Goal: Information Seeking & Learning: Learn about a topic

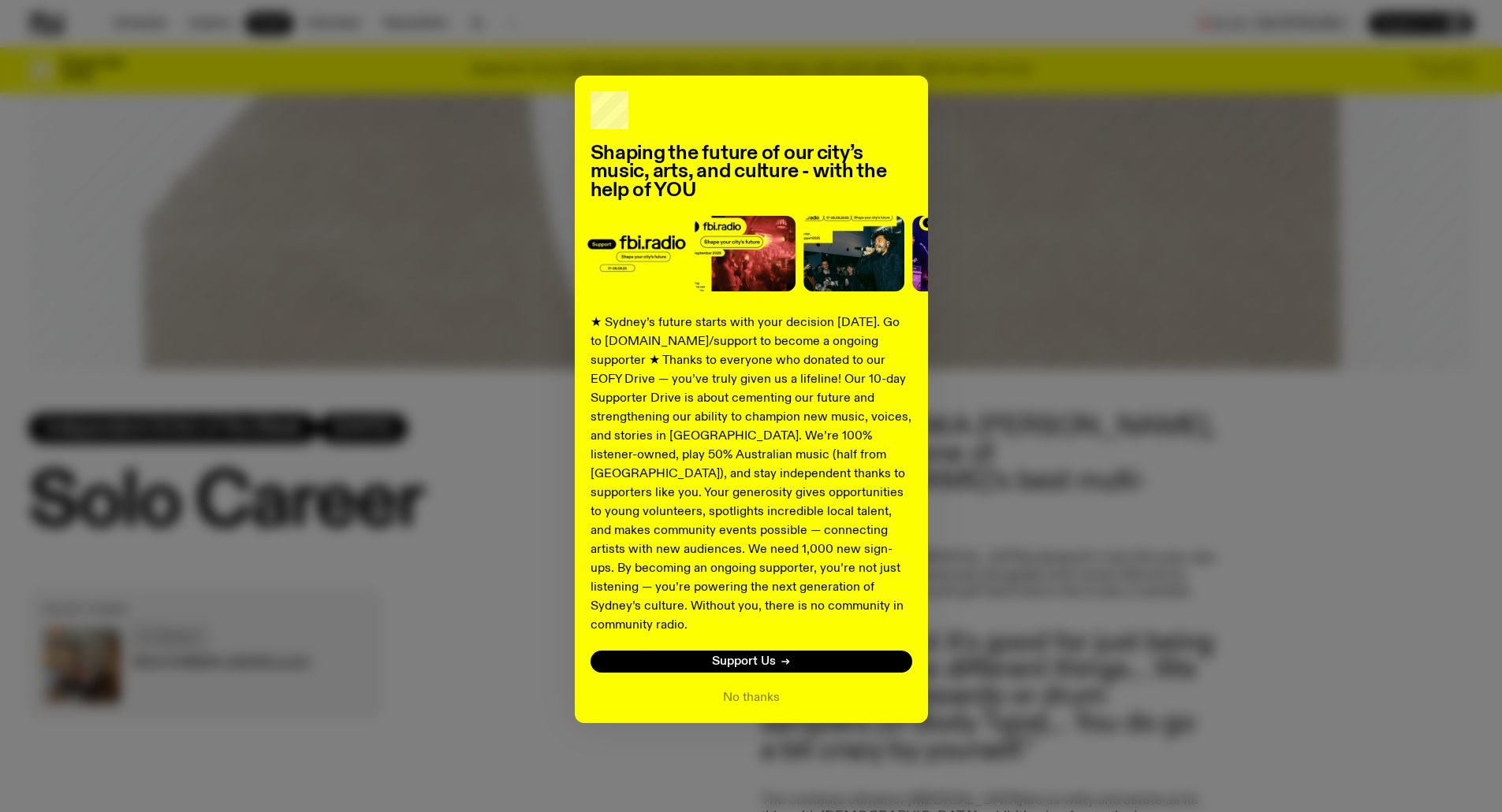
scroll to position [580, 0]
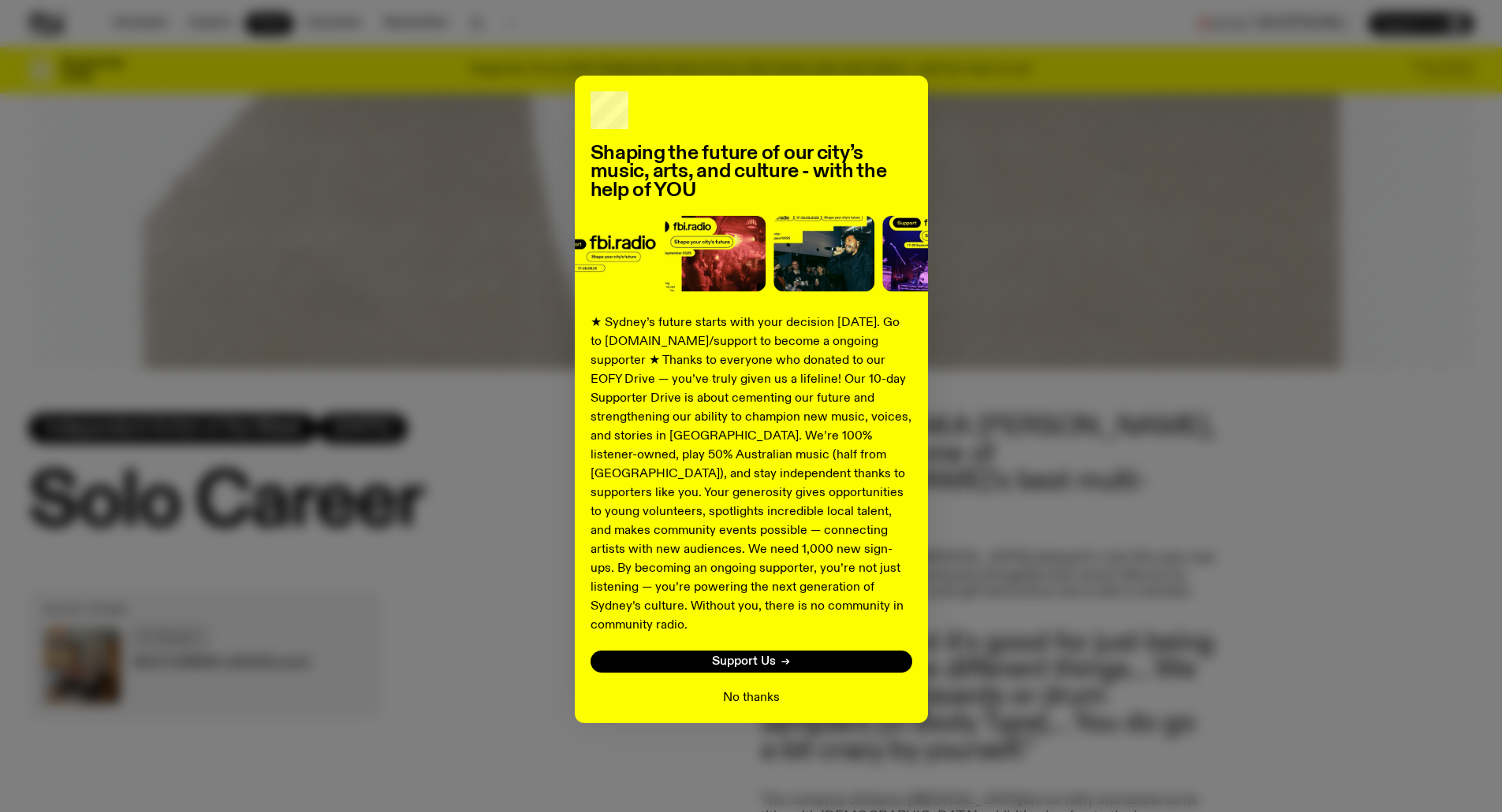
click at [758, 688] on button "No thanks" at bounding box center [750, 697] width 56 height 19
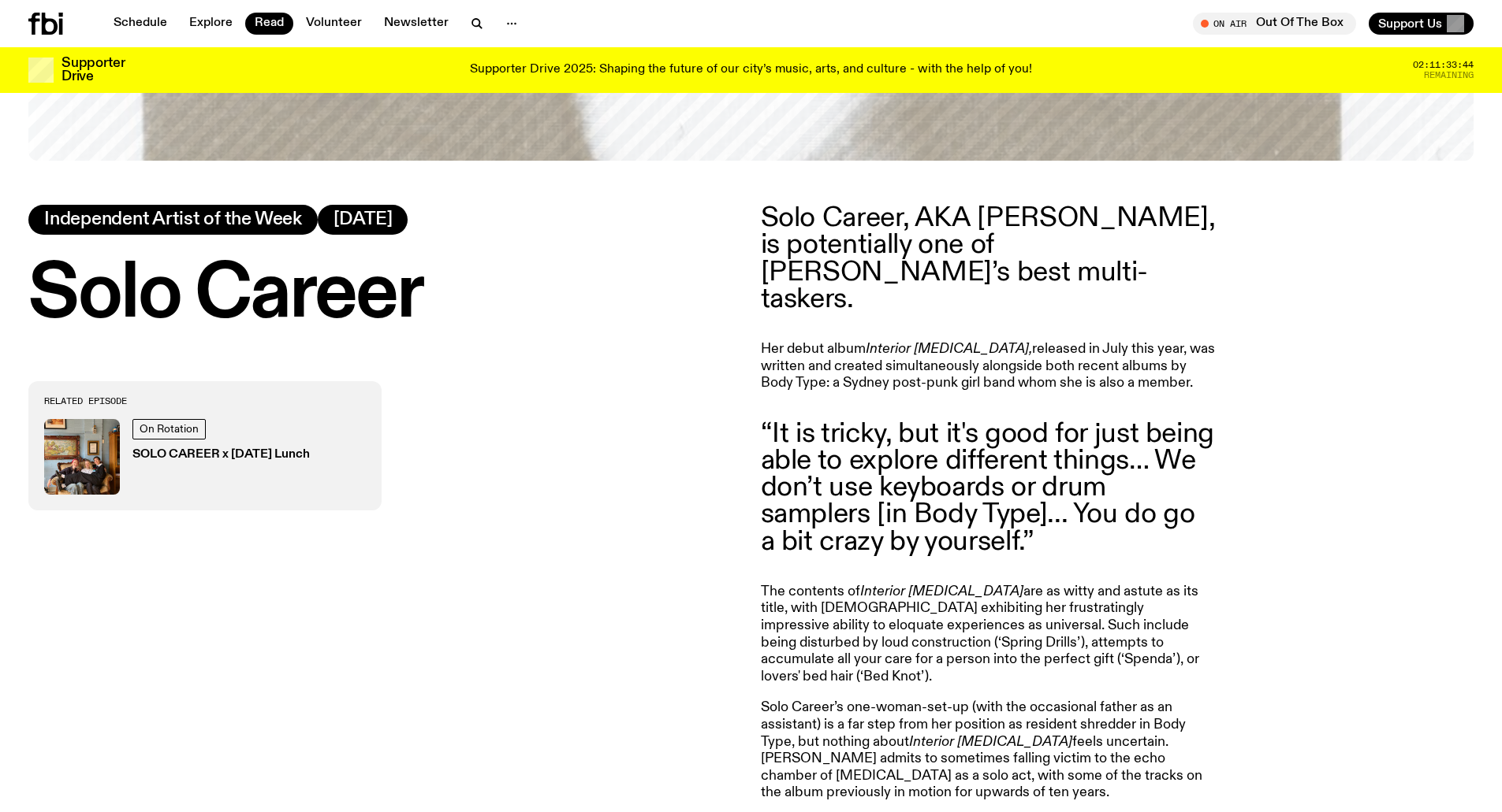
scroll to position [816, 0]
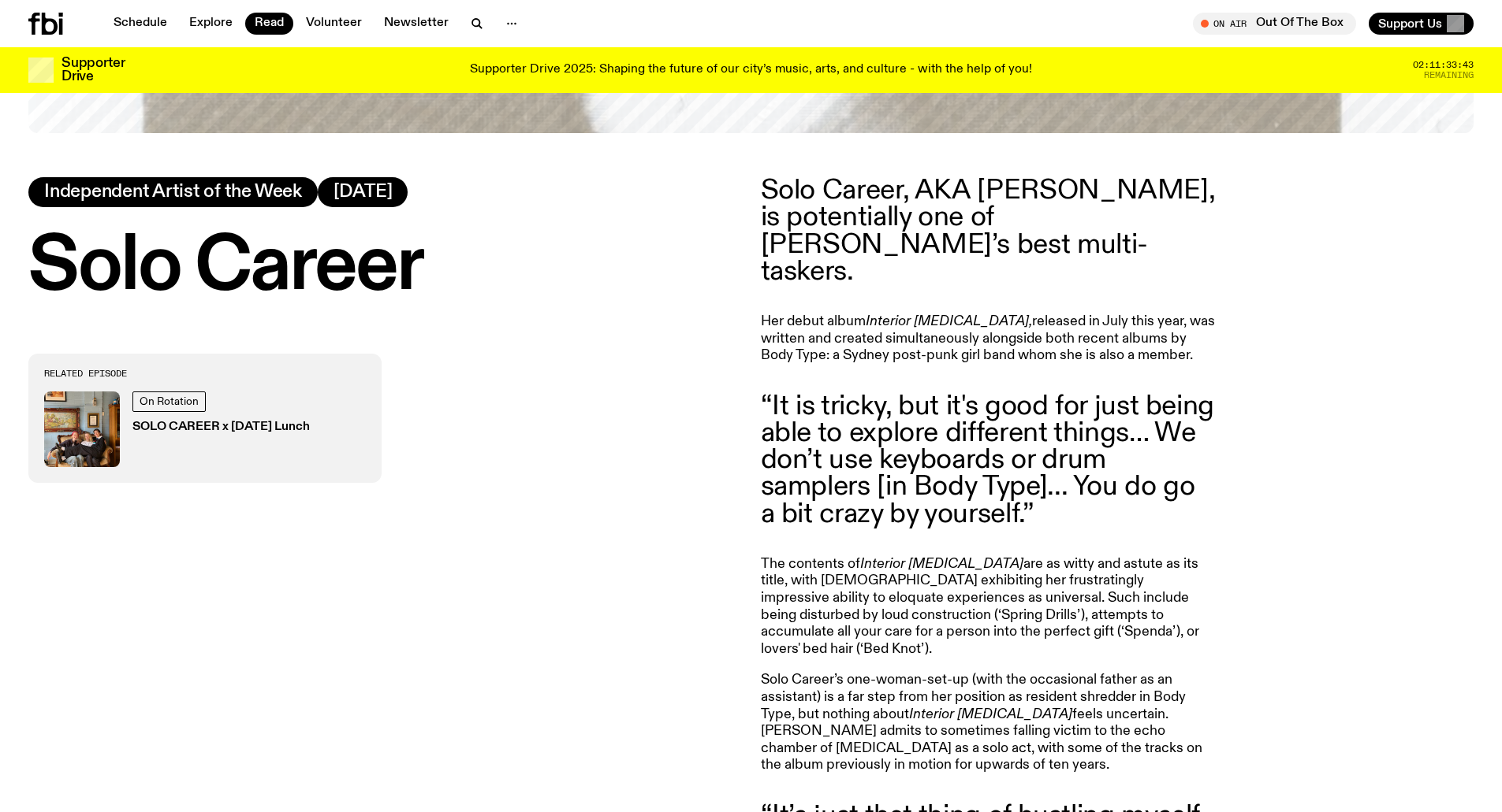
click at [1151, 424] on blockquote "“It is tricky, but it's good for just being able to explore different things… W…" at bounding box center [987, 461] width 454 height 135
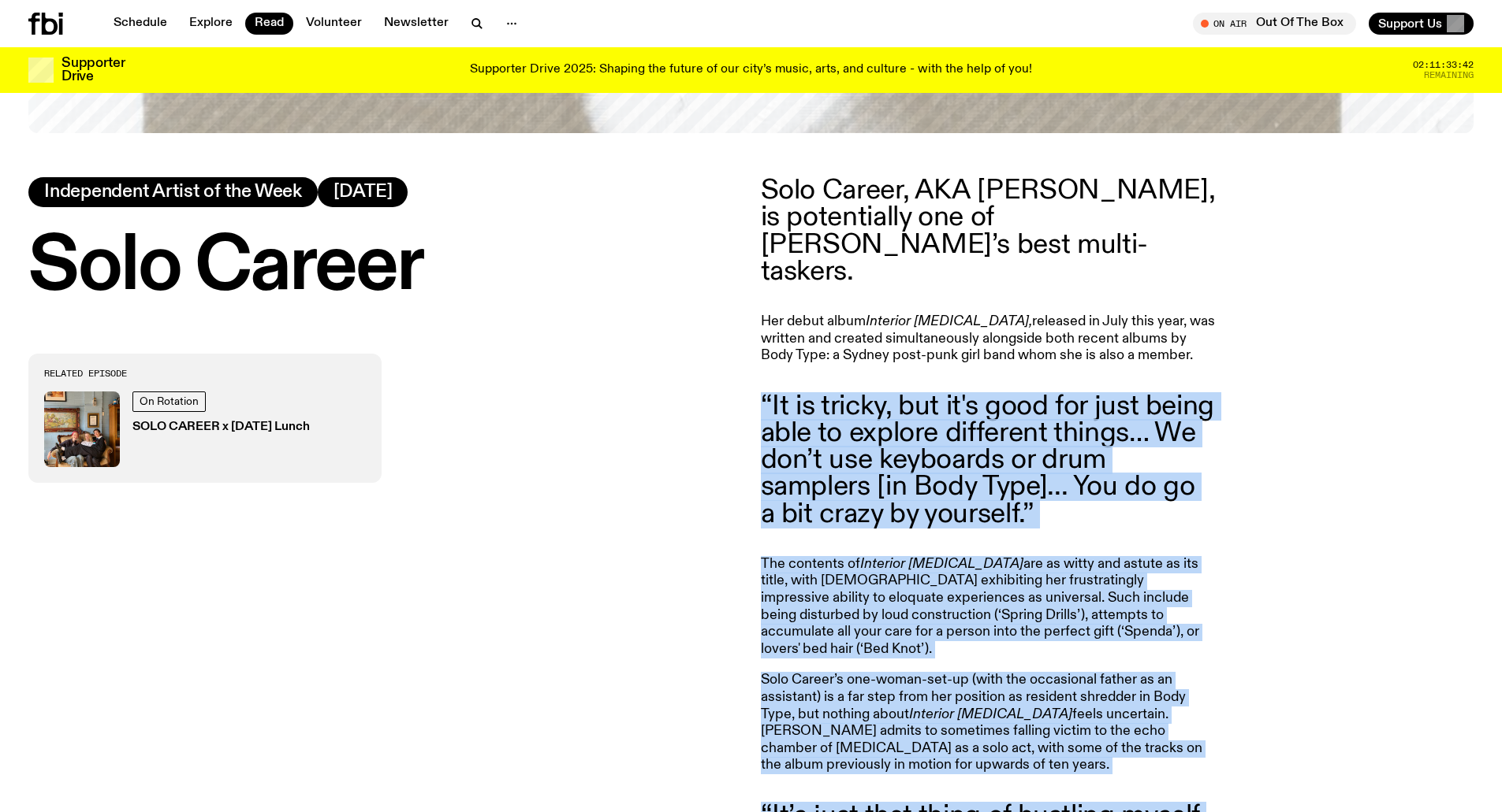
scroll to position [862, 0]
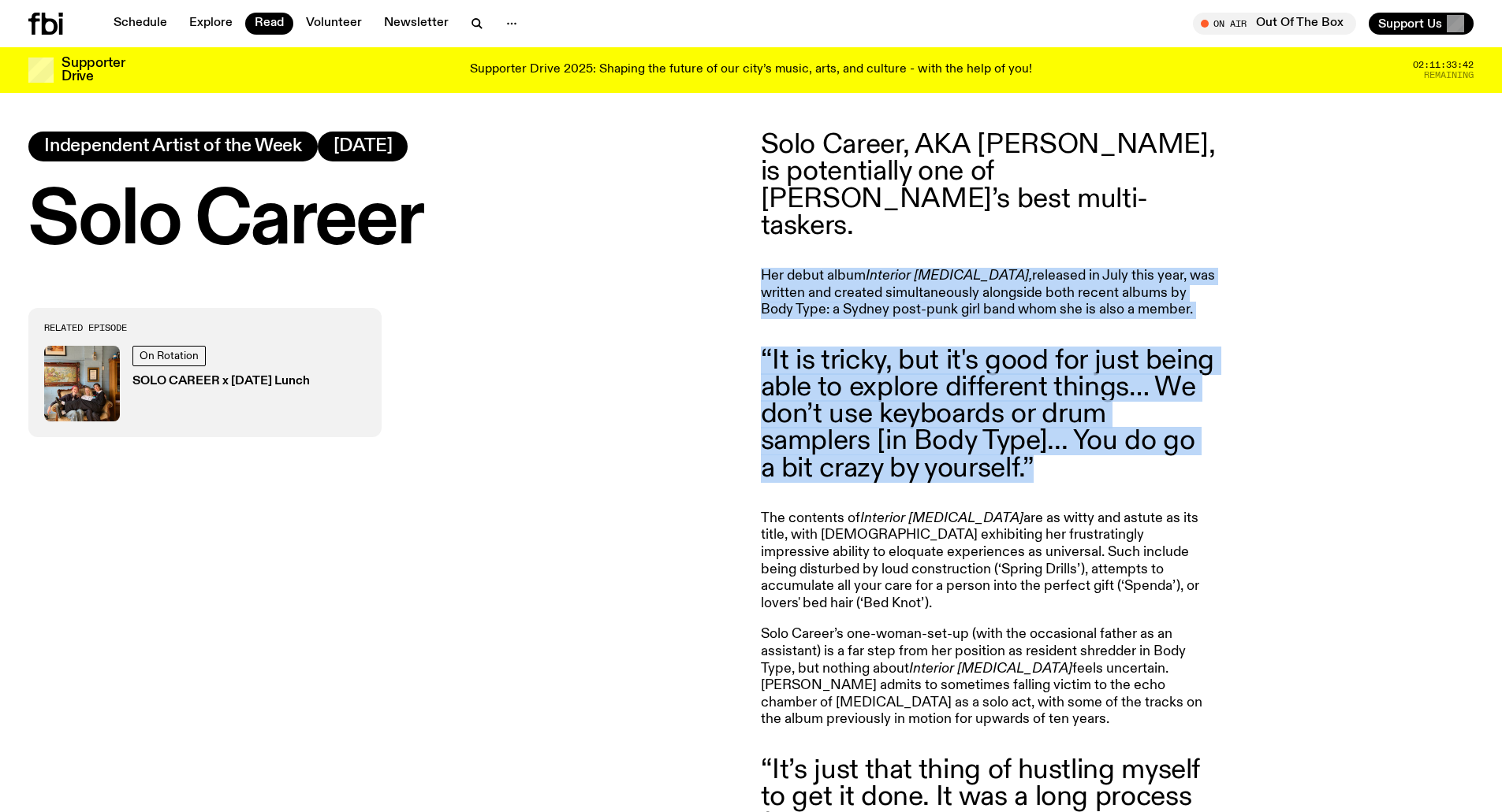
drag, startPoint x: 1151, startPoint y: 424, endPoint x: 952, endPoint y: 256, distance: 260.4
click at [955, 257] on article "Solo Career, AKA [PERSON_NAME], is potentially one of [PERSON_NAME]’s best mult…" at bounding box center [987, 624] width 454 height 986
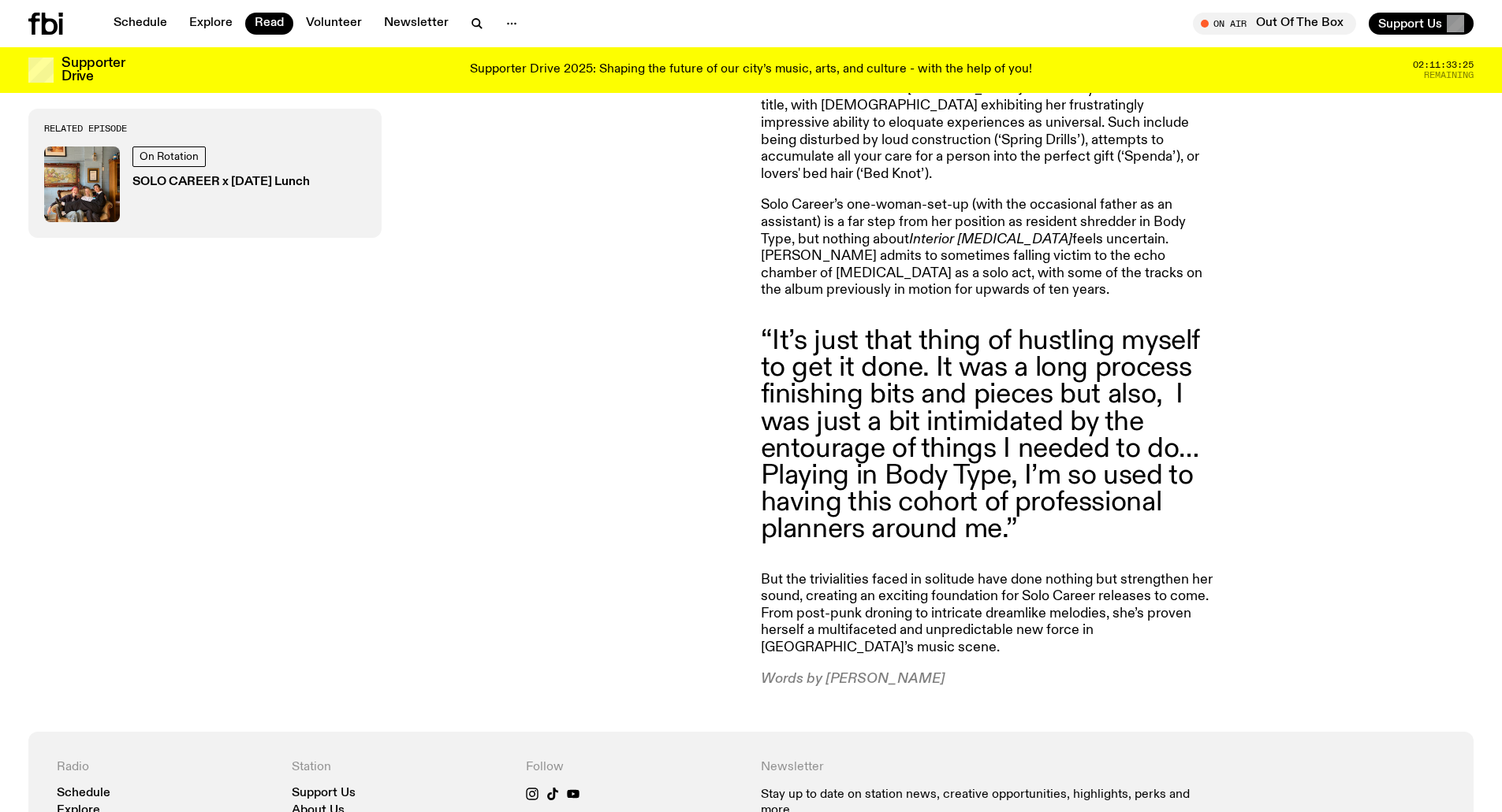
scroll to position [1334, 0]
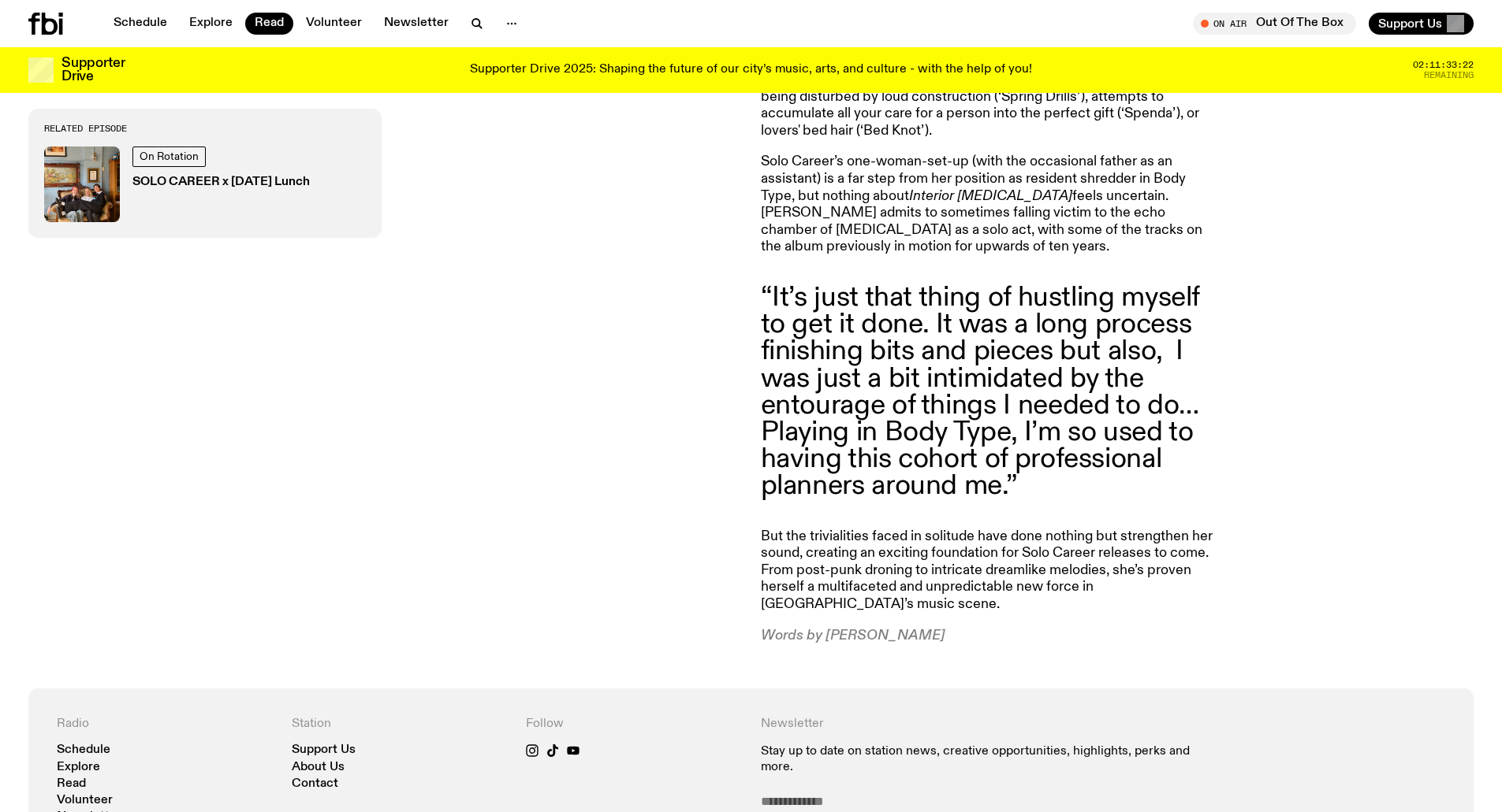
click at [1083, 448] on blockquote "“It’s just that thing of hustling myself to get it done. It was a long process …" at bounding box center [987, 393] width 454 height 216
click at [1079, 438] on blockquote "“It’s just that thing of hustling myself to get it done. It was a long process …" at bounding box center [987, 393] width 454 height 216
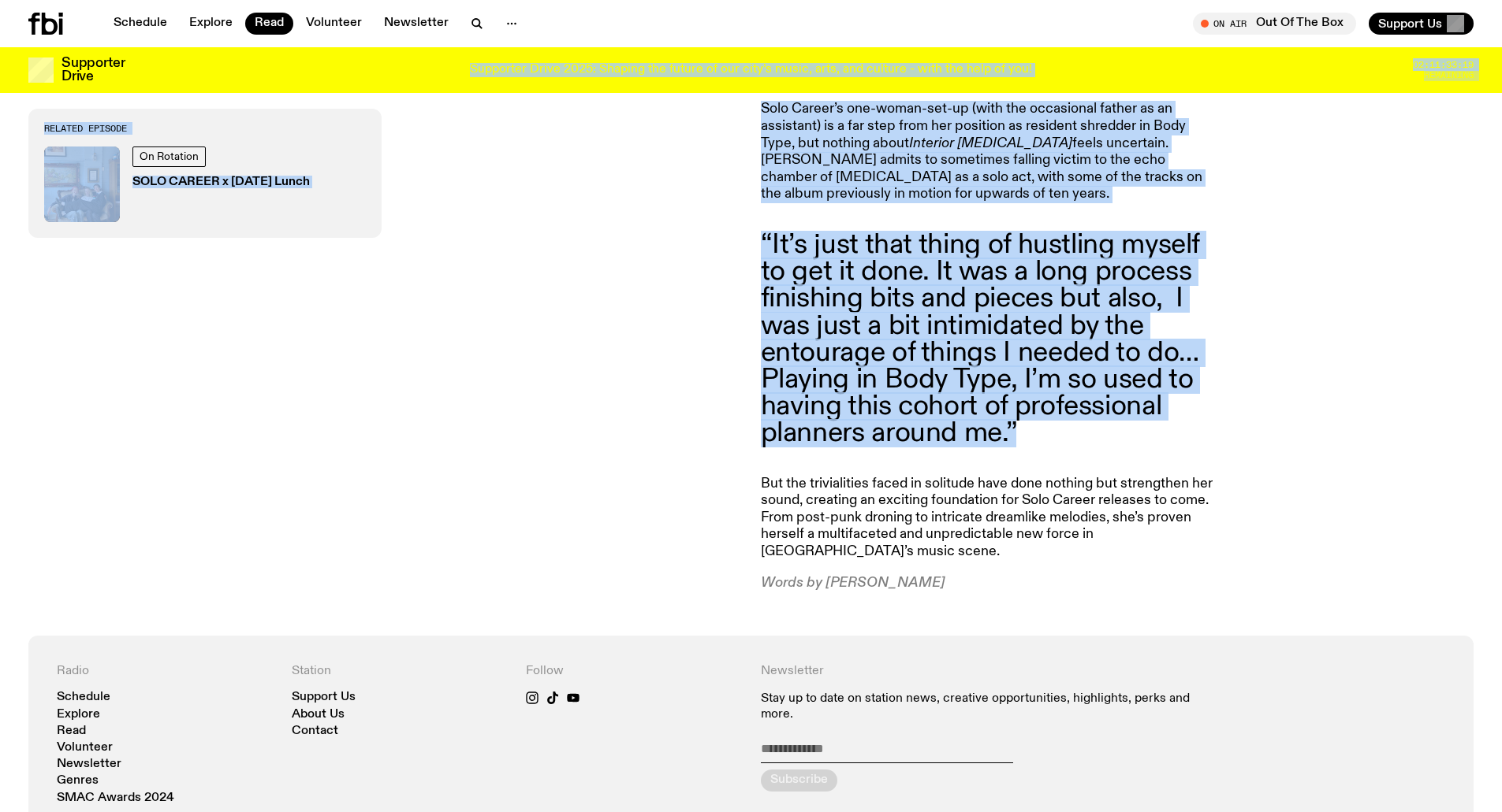
drag, startPoint x: 1079, startPoint y: 438, endPoint x: 751, endPoint y: 86, distance: 481.1
click at [742, 380] on div "Solo Career Independent Artist of the Week [DATE] Related Episode On Rotation S…" at bounding box center [390, 77] width 722 height 942
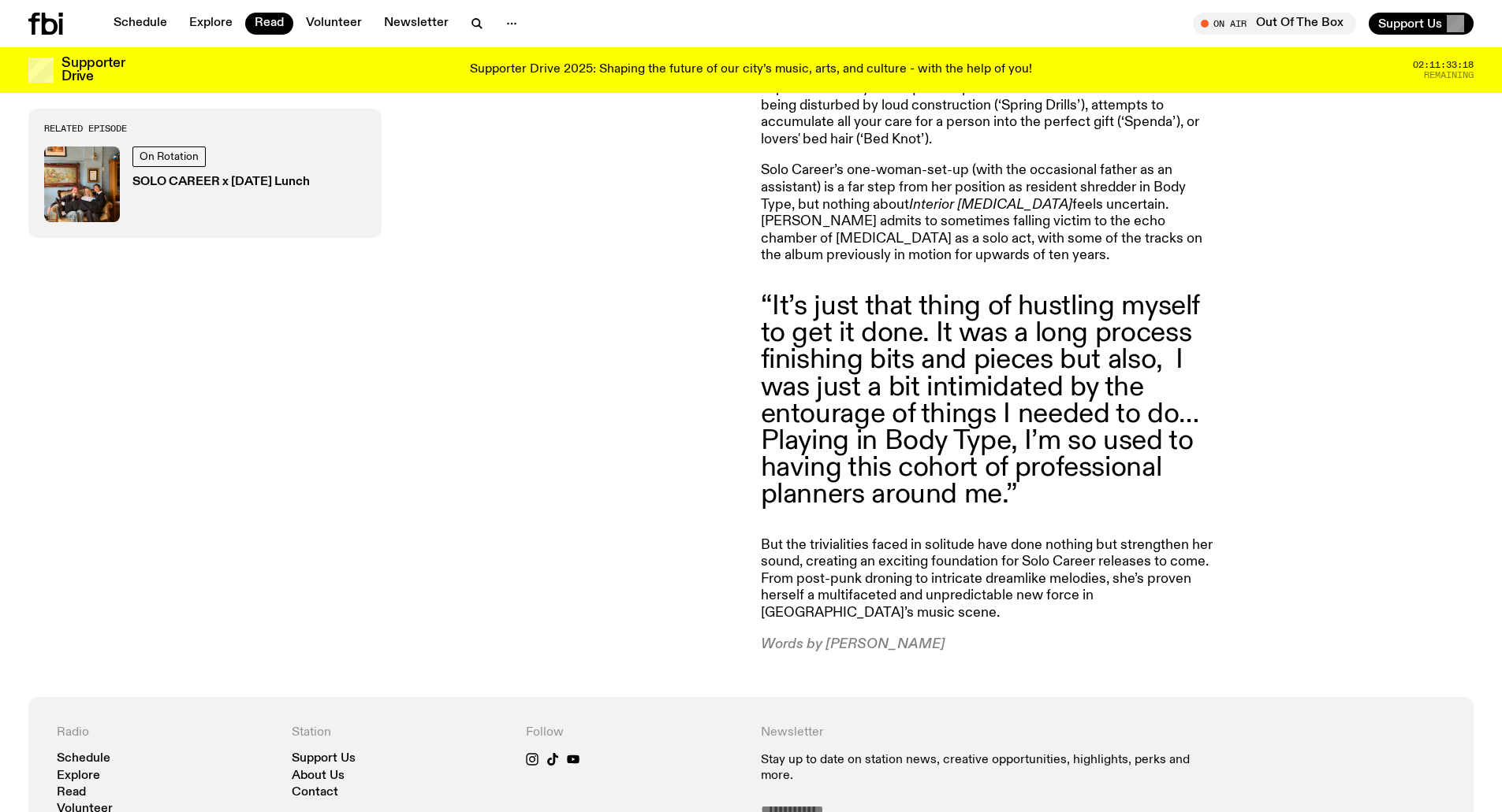
scroll to position [1151, 0]
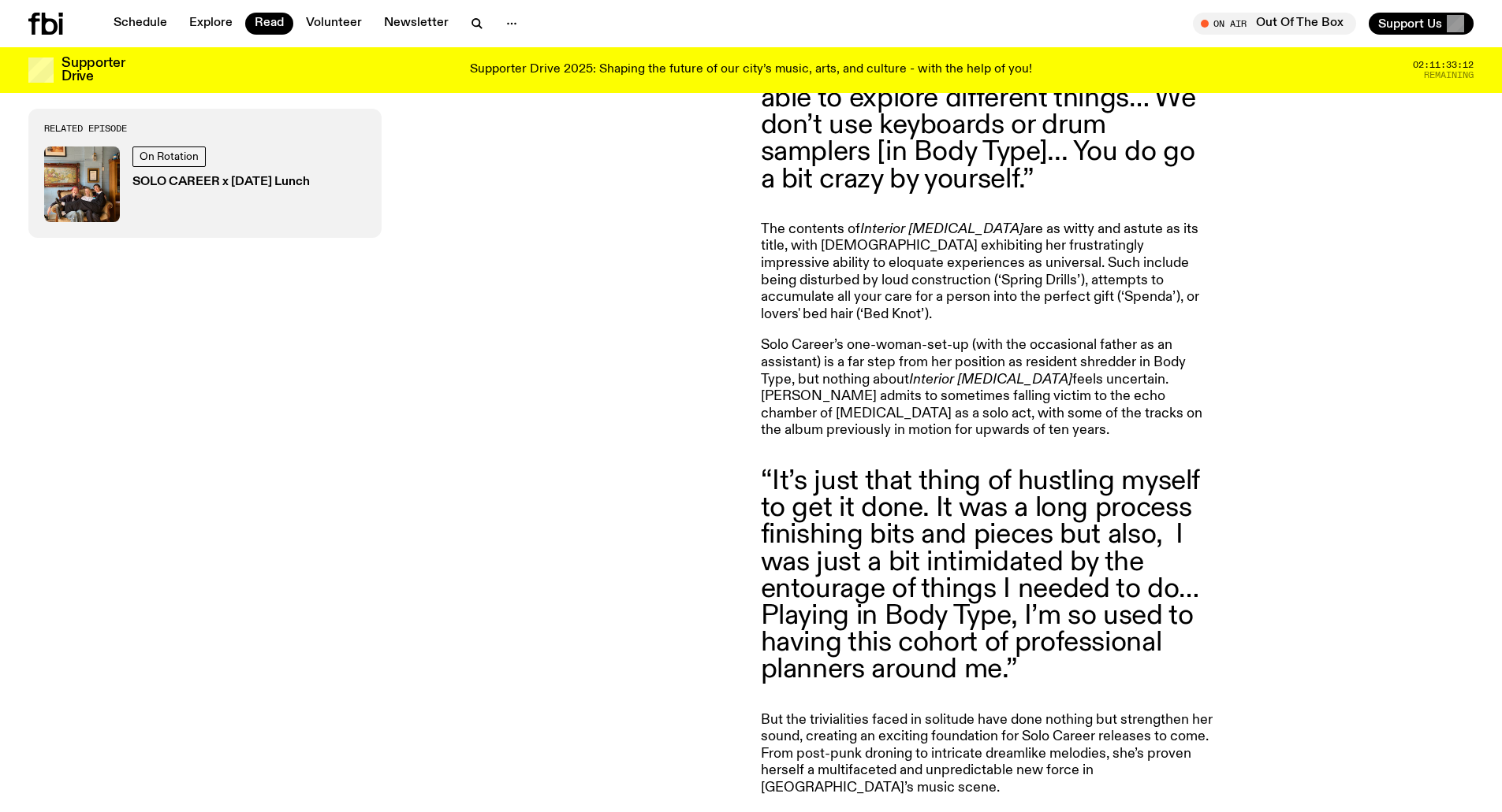
click at [1201, 337] on p "Solo Career’s one-woman-set-up (with the occasional father as an assistant) is …" at bounding box center [987, 389] width 454 height 103
click at [1185, 339] on p "Solo Career’s one-woman-set-up (with the occasional father as an assistant) is …" at bounding box center [987, 389] width 454 height 103
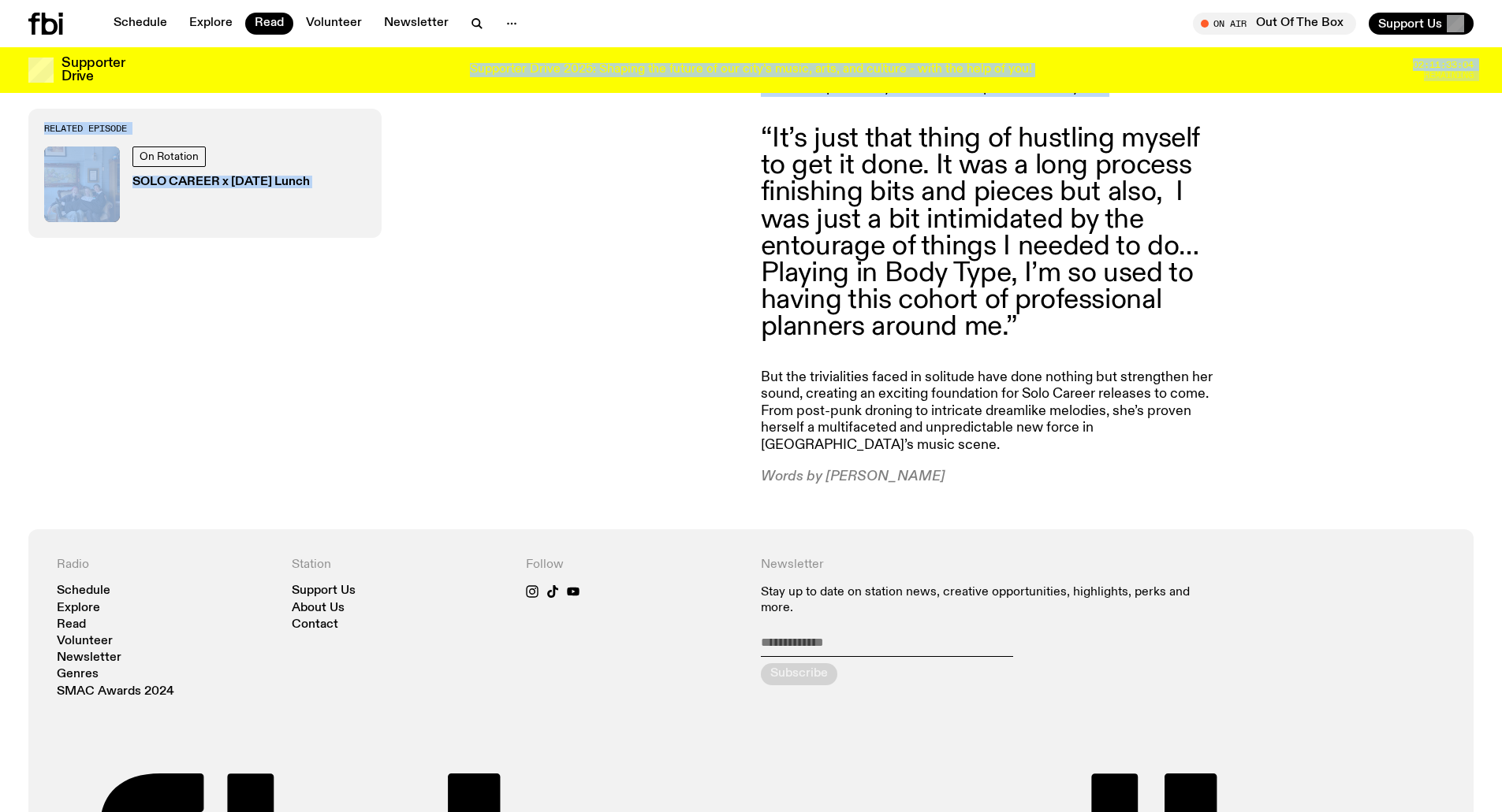
drag, startPoint x: 1185, startPoint y: 339, endPoint x: 822, endPoint y: 155, distance: 407.0
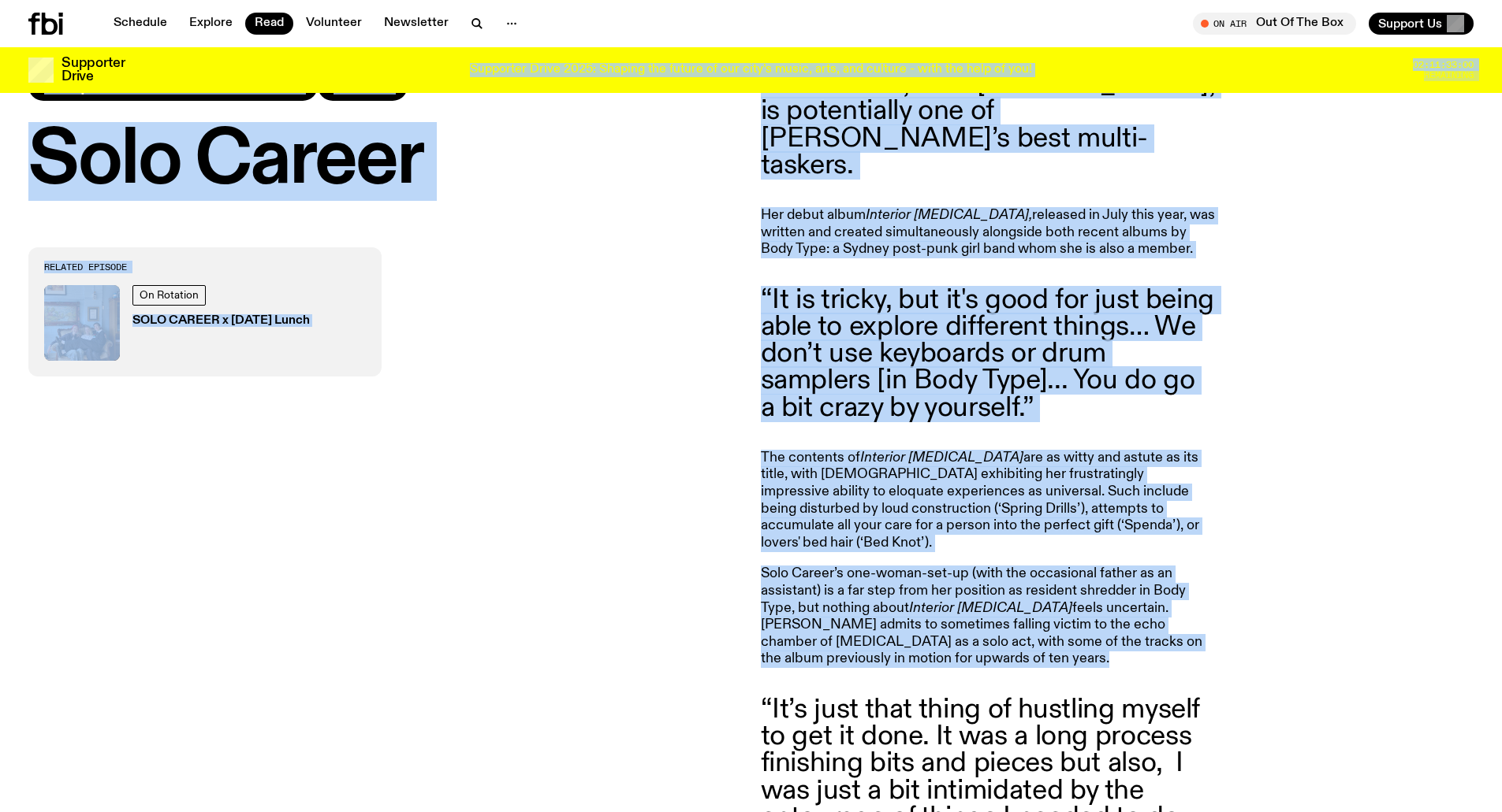
scroll to position [784, 0]
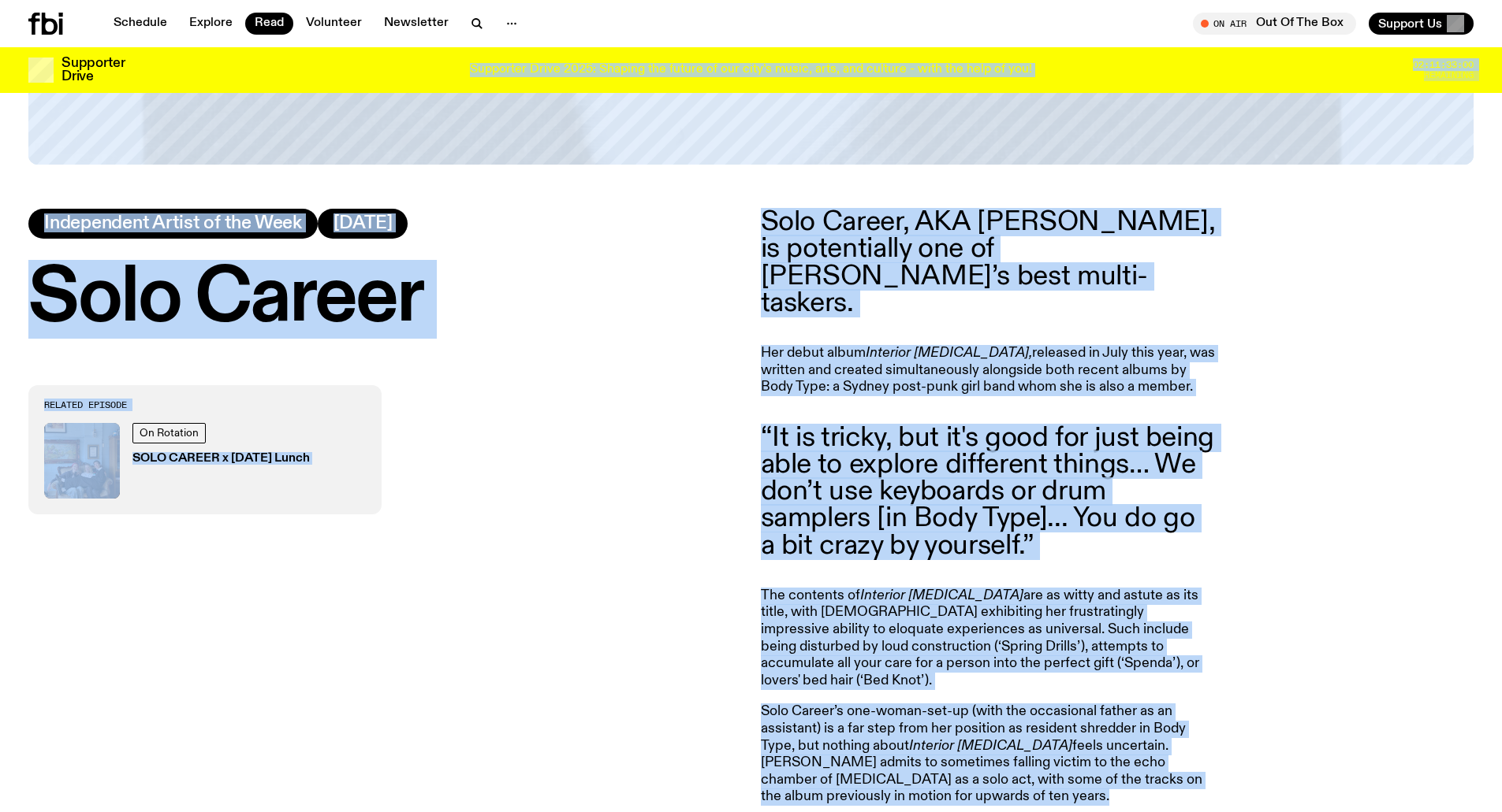
click at [901, 451] on blockquote "“It is tricky, but it's good for just being able to explore different things… W…" at bounding box center [987, 492] width 454 height 135
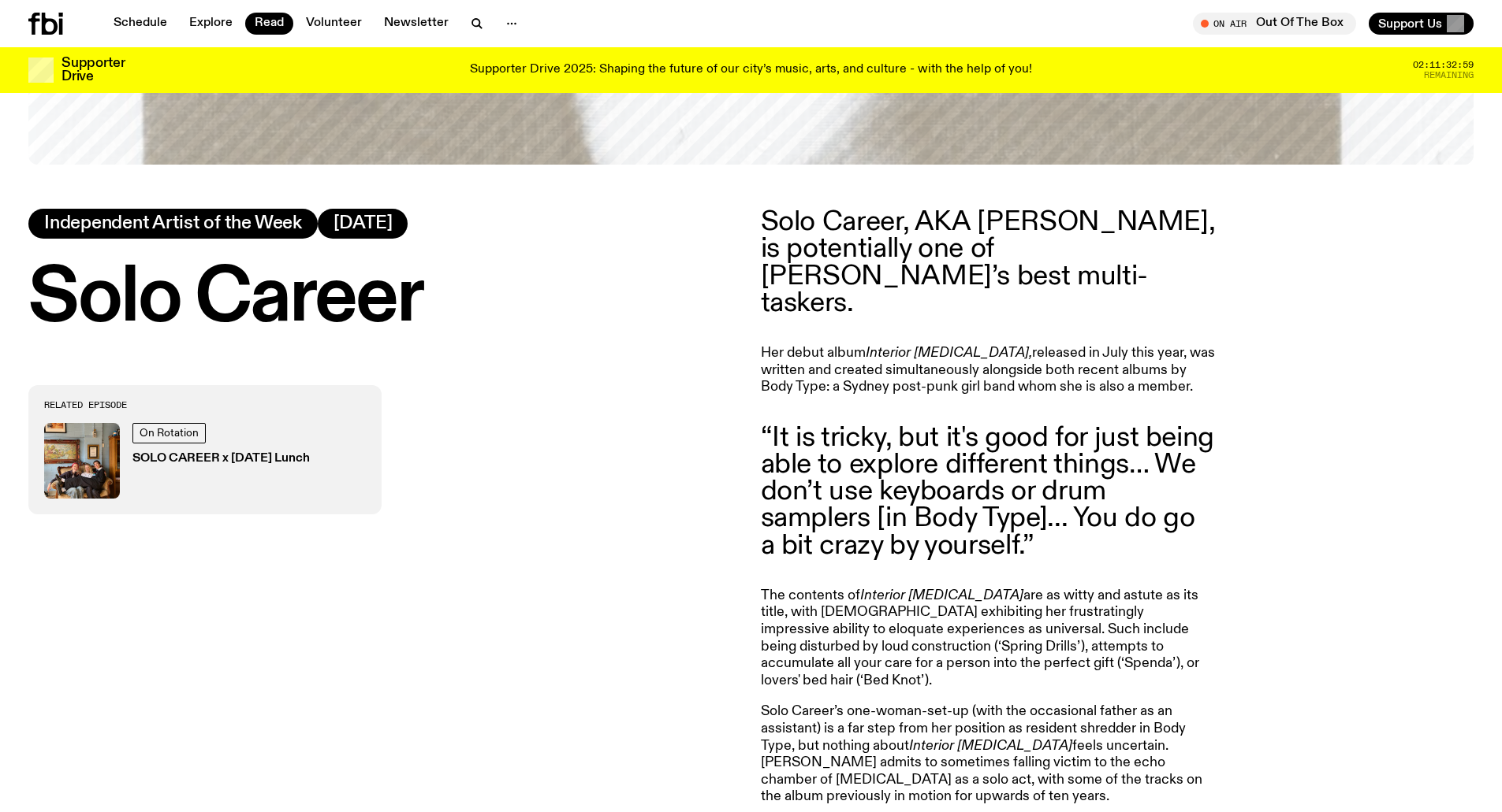
scroll to position [391, 0]
